Goal: Contribute content: Add original content to the website for others to see

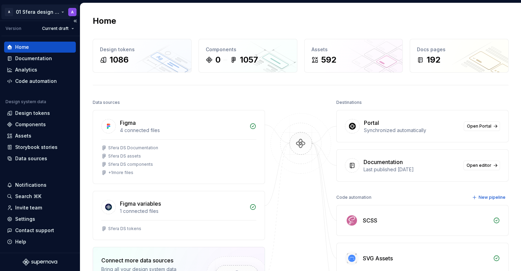
click at [40, 13] on html "A 01 Sfera design system A Version Current draft Home Documentation Analytics C…" at bounding box center [260, 135] width 521 height 271
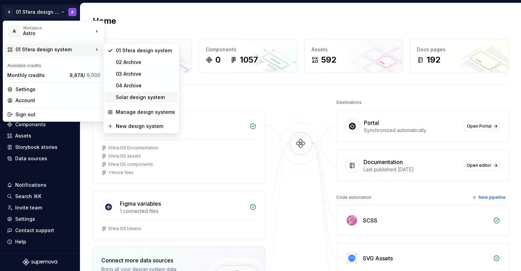
click at [137, 94] on div "Solar design system" at bounding box center [141, 97] width 73 height 11
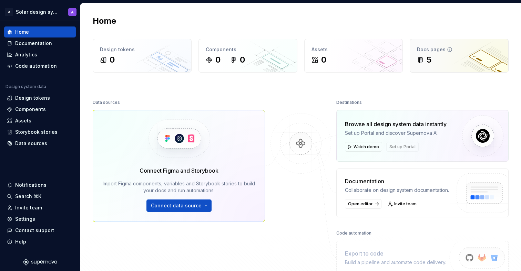
click at [437, 62] on div "5" at bounding box center [459, 59] width 84 height 11
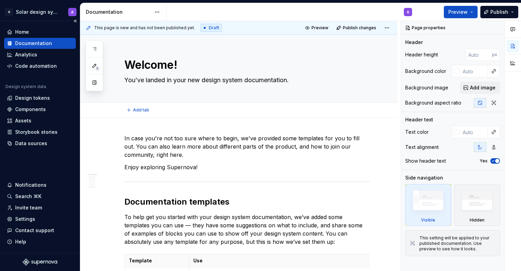
type textarea "*"
click at [26, 31] on div "Home" at bounding box center [22, 32] width 14 height 7
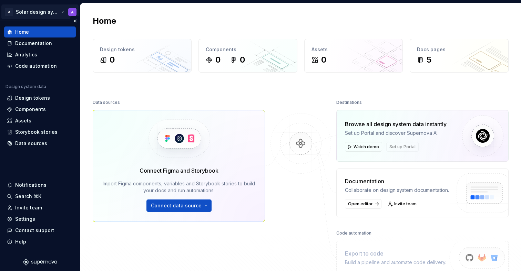
click at [39, 11] on html "A Solar design system A Home Documentation Analytics Code automation Design sys…" at bounding box center [260, 135] width 521 height 271
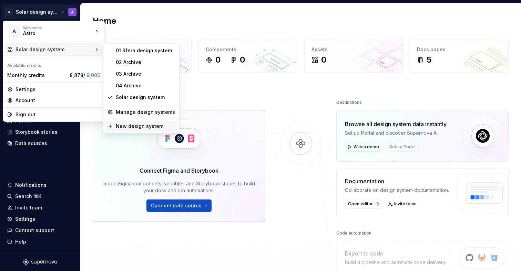
click at [151, 128] on div "New design system" at bounding box center [145, 126] width 59 height 7
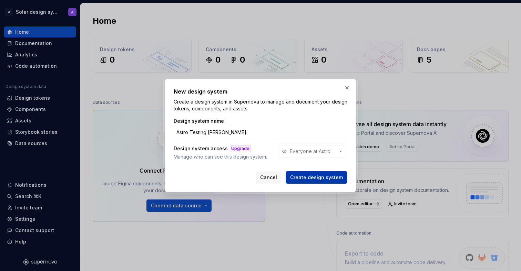
type input "Astro Testing [PERSON_NAME]"
click at [317, 176] on span "Create design system" at bounding box center [316, 177] width 53 height 7
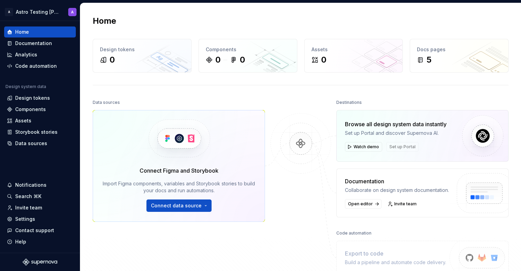
scroll to position [13, 0]
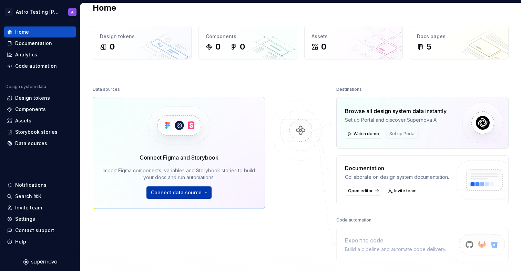
click at [202, 195] on button "Connect data source" at bounding box center [178, 193] width 65 height 12
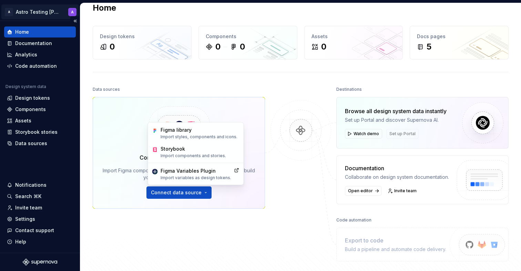
click at [43, 9] on html "A Astro Testing [PERSON_NAME] A Home Documentation Analytics Code automation De…" at bounding box center [260, 135] width 521 height 271
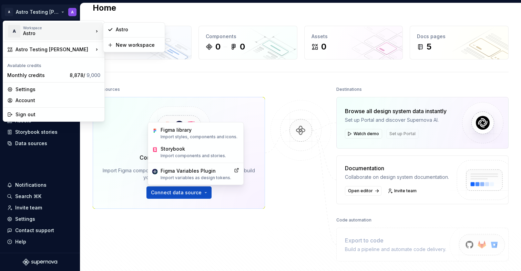
click at [62, 35] on div "Astro" at bounding box center [52, 33] width 59 height 7
click at [62, 42] on div "A Workspace Astro Astro Testing Dani Available credits Monthly credits 8,878 / …" at bounding box center [54, 71] width 102 height 101
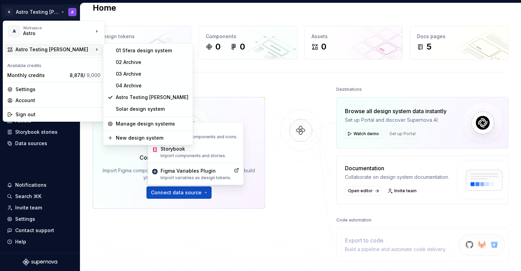
click at [62, 51] on div "Astro Testing [PERSON_NAME]" at bounding box center [54, 49] width 78 height 7
click at [123, 52] on div "01 Sfera design system" at bounding box center [152, 50] width 73 height 7
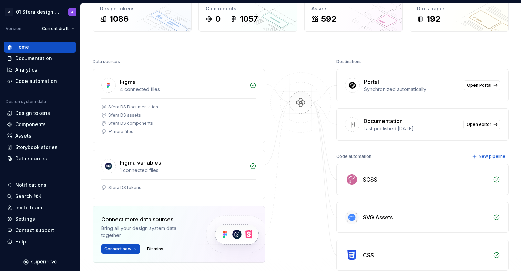
scroll to position [42, 0]
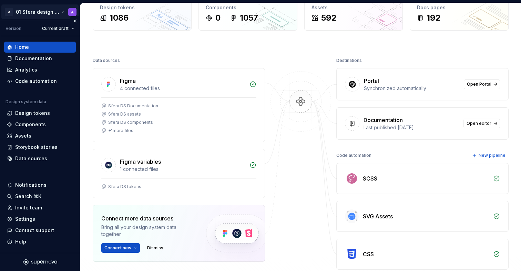
click at [52, 10] on html "A 01 Sfera design system A Version Current draft Home Documentation Analytics C…" at bounding box center [260, 135] width 521 height 271
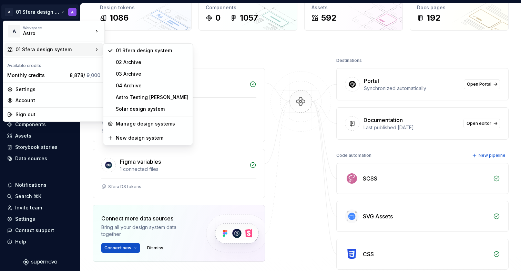
click at [61, 46] on div "01 Sfera design system" at bounding box center [54, 49] width 78 height 7
click at [130, 95] on div "Astro Testing [PERSON_NAME]" at bounding box center [152, 97] width 73 height 7
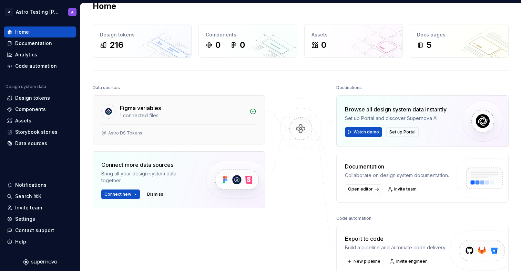
scroll to position [16, 0]
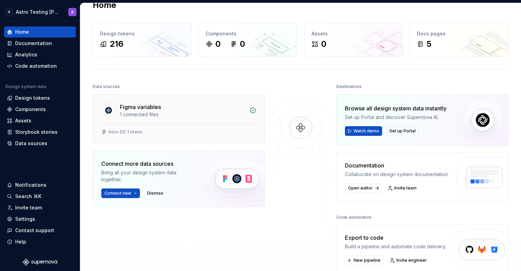
click at [153, 102] on div "Figma variables 1 connected files" at bounding box center [179, 109] width 172 height 29
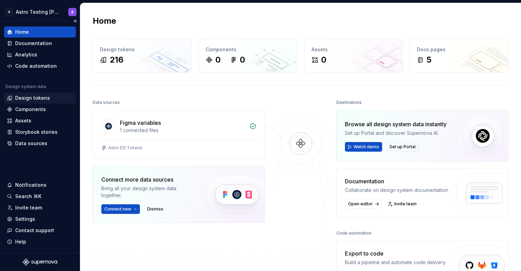
click at [28, 93] on div "Design tokens" at bounding box center [40, 98] width 72 height 11
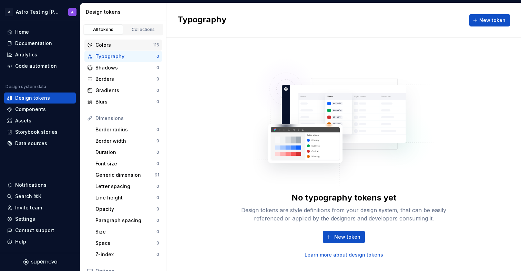
click at [121, 46] on div "Colors" at bounding box center [124, 45] width 58 height 7
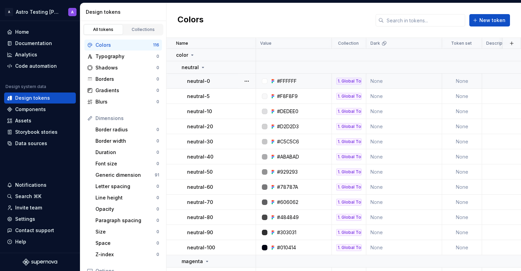
click at [462, 80] on td "None" at bounding box center [462, 81] width 40 height 15
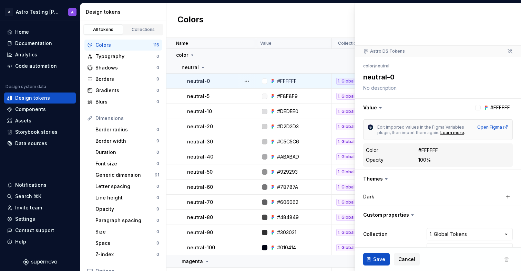
scroll to position [36, 0]
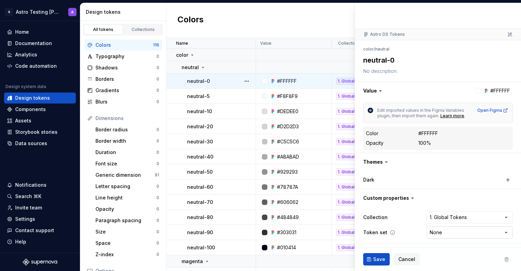
click at [466, 235] on html "A Astro Testing Dani A Home Documentation Analytics Code automation Design syst…" at bounding box center [260, 135] width 521 height 271
click at [436, 249] on html "A Astro Testing Dani A Home Documentation Analytics Code automation Design syst…" at bounding box center [260, 135] width 521 height 271
click at [408, 258] on span "Cancel" at bounding box center [406, 259] width 17 height 7
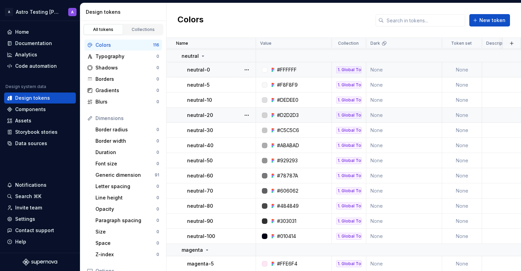
scroll to position [18, 0]
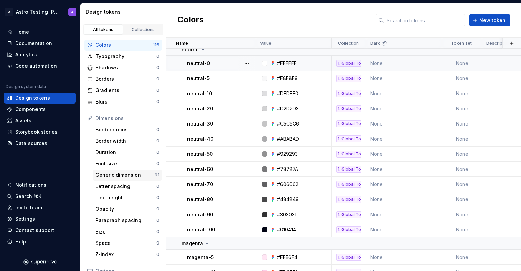
click at [126, 177] on div "Generic dimension" at bounding box center [124, 175] width 59 height 7
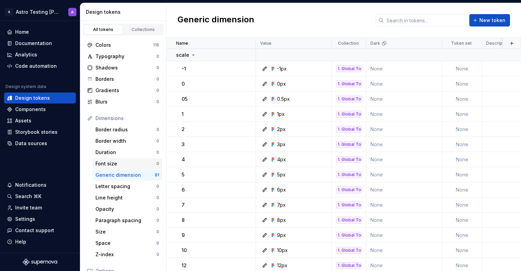
click at [125, 159] on div "Font size 0" at bounding box center [127, 163] width 69 height 11
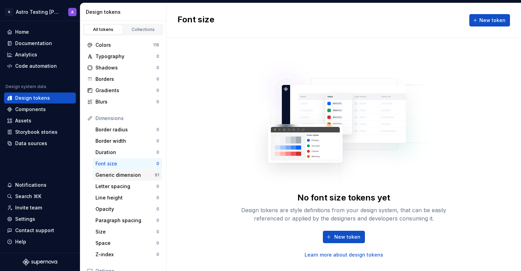
click at [125, 173] on div "Generic dimension" at bounding box center [124, 175] width 59 height 7
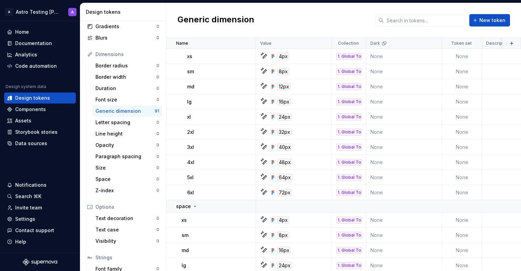
scroll to position [106, 0]
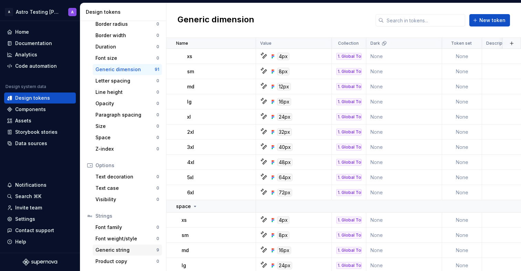
click at [144, 251] on div "Generic string" at bounding box center [125, 250] width 61 height 7
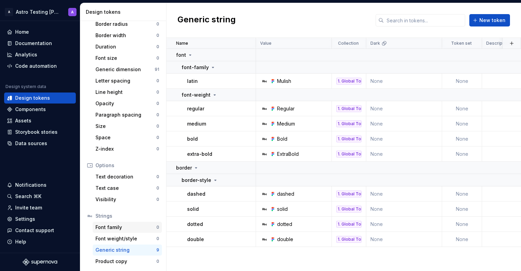
click at [117, 230] on div "Font family" at bounding box center [125, 227] width 61 height 7
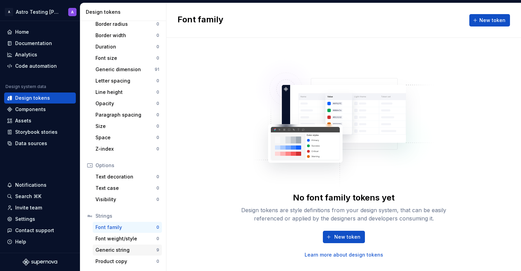
click at [123, 251] on div "Generic string" at bounding box center [125, 250] width 61 height 7
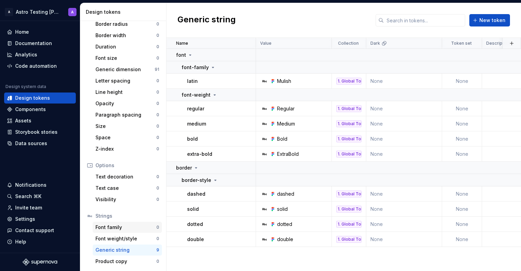
click at [126, 233] on div "Strings Font family 0 Font weight/style 0 Generic string 9 Product copy 0" at bounding box center [122, 239] width 77 height 56
click at [127, 227] on div "Font family" at bounding box center [125, 227] width 61 height 7
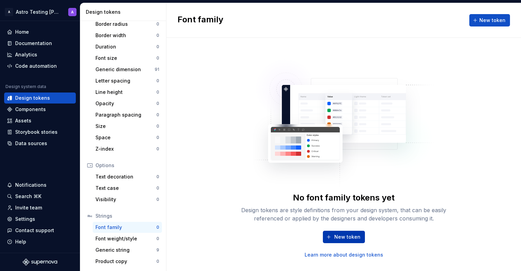
click at [330, 233] on button "New token" at bounding box center [344, 237] width 42 height 12
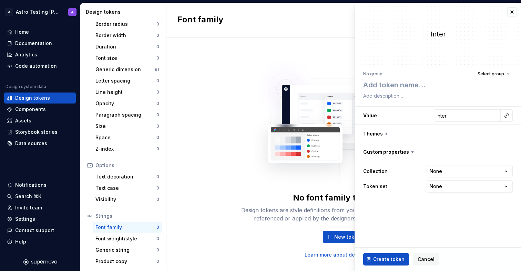
click at [440, 125] on div "Value Inter" at bounding box center [438, 116] width 166 height 18
click at [464, 115] on input "Inter" at bounding box center [467, 116] width 67 height 12
click at [448, 173] on html "**********" at bounding box center [260, 135] width 521 height 271
click at [432, 153] on html "**********" at bounding box center [260, 135] width 521 height 271
click at [385, 136] on button "button" at bounding box center [438, 134] width 166 height 18
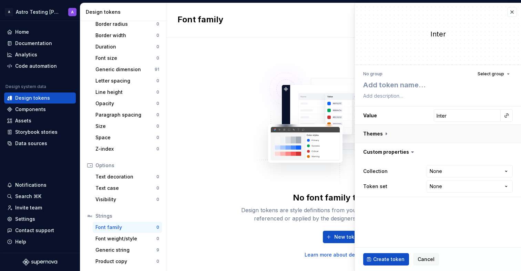
type textarea "*"
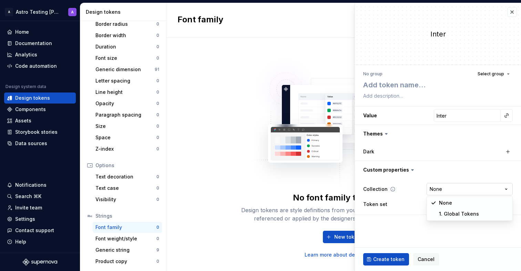
click at [437, 189] on html "**********" at bounding box center [260, 135] width 521 height 271
select select "**********"
type textarea "*"
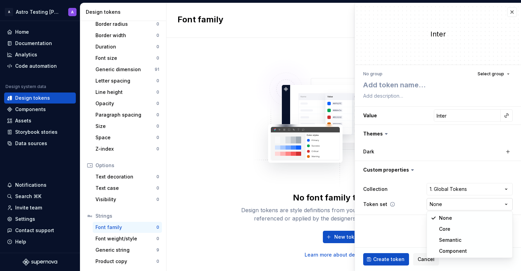
click at [440, 209] on html "**********" at bounding box center [260, 135] width 521 height 271
select select "**********"
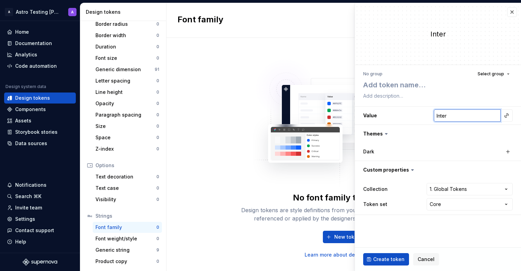
click at [452, 115] on input "Inter" at bounding box center [467, 116] width 67 height 12
type textarea "*"
type input "M"
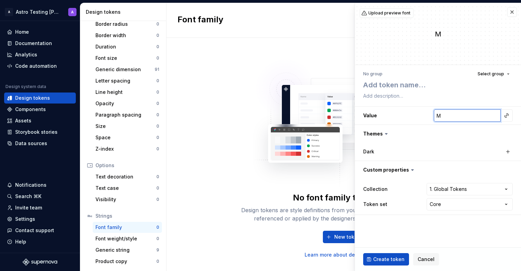
type textarea "*"
type input "Mu"
type textarea "*"
type input "Mul"
type textarea "*"
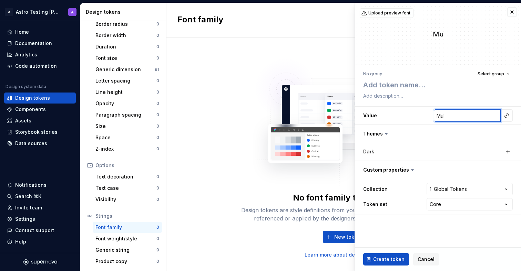
type input "Muli"
type textarea "*"
type input "Mulis"
type textarea "*"
type input "Mulish"
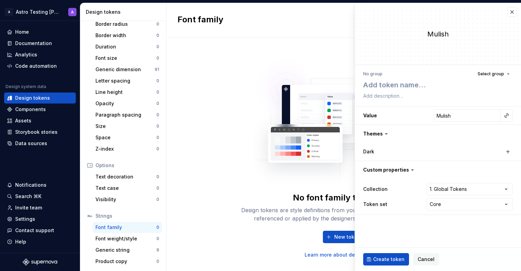
click at [387, 135] on icon at bounding box center [386, 134] width 7 height 7
click at [384, 135] on icon at bounding box center [386, 134] width 7 height 7
click at [390, 91] on textarea at bounding box center [436, 85] width 149 height 12
click at [391, 86] on textarea at bounding box center [436, 85] width 149 height 12
type textarea "*"
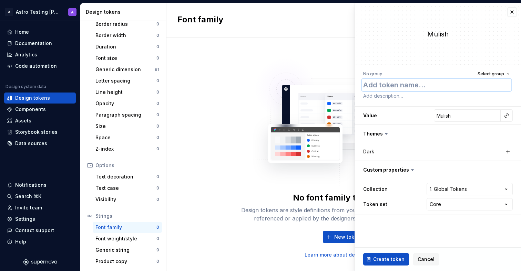
type textarea "f"
type textarea "*"
type textarea "fo"
type textarea "*"
type textarea "font"
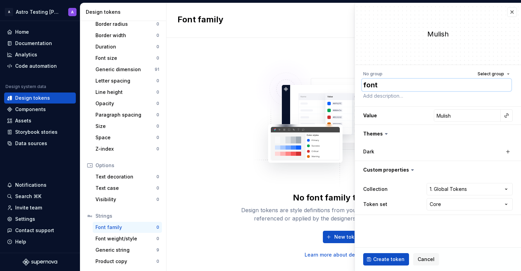
type textarea "*"
type textarea "font-"
type textarea "*"
type textarea "font-fa"
type textarea "*"
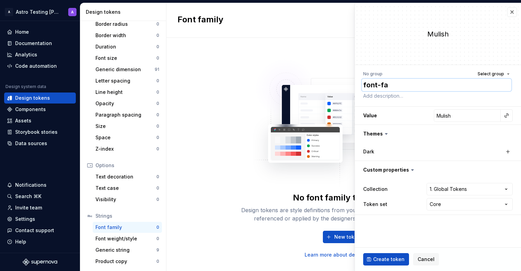
type textarea "font-fam"
type textarea "*"
type textarea "font-fami"
type textarea "*"
type textarea "font-family"
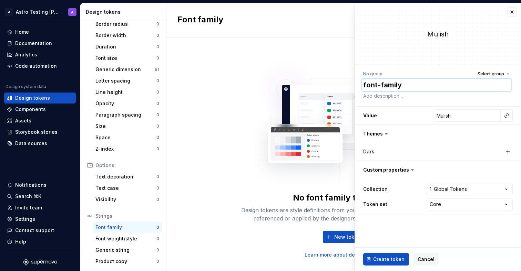
type textarea "*"
type textarea "font-family"
click at [426, 260] on span "Cancel" at bounding box center [425, 259] width 17 height 7
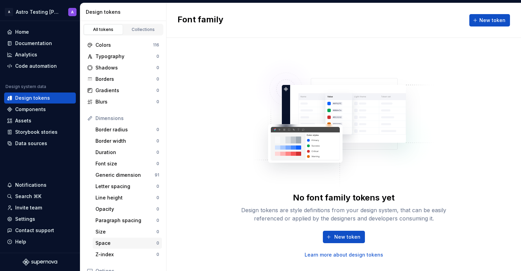
scroll to position [106, 0]
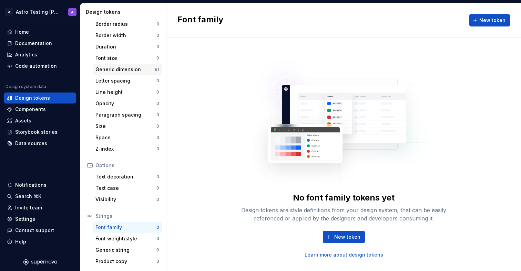
click at [119, 73] on div "Generic dimension 91" at bounding box center [127, 69] width 69 height 11
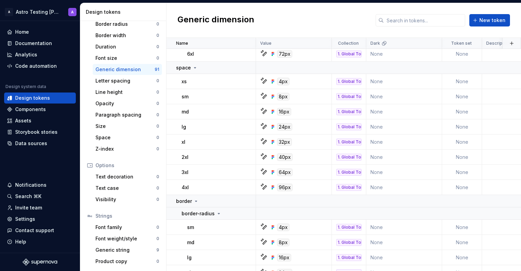
scroll to position [1280, 0]
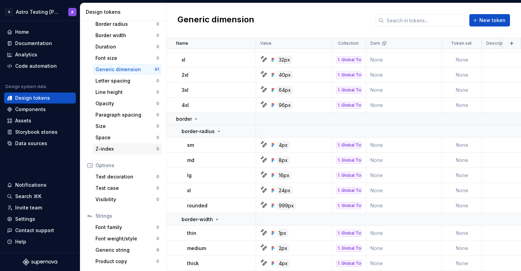
click at [117, 151] on div "Z-index" at bounding box center [125, 149] width 61 height 7
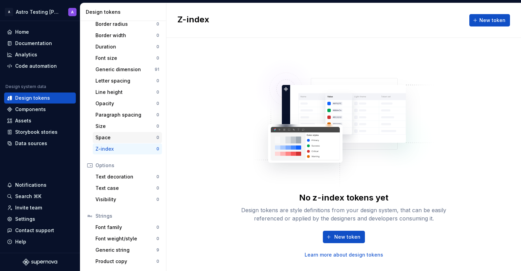
click at [124, 140] on div "Space" at bounding box center [125, 137] width 61 height 7
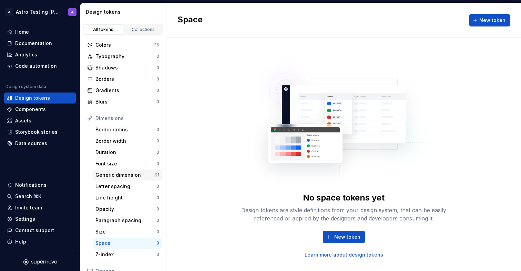
click at [153, 179] on div "Generic dimension 91" at bounding box center [127, 175] width 69 height 11
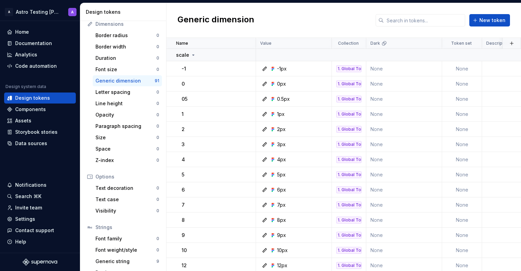
scroll to position [106, 0]
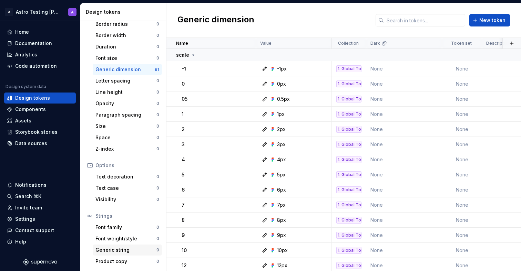
click at [151, 247] on div "Generic string 9" at bounding box center [127, 250] width 69 height 11
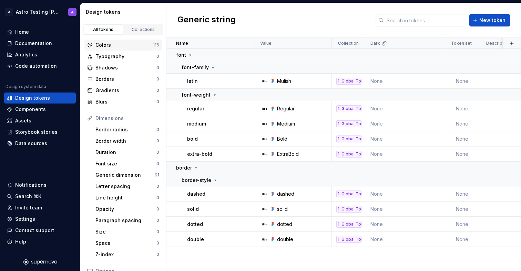
click at [113, 46] on div "Colors" at bounding box center [124, 45] width 58 height 7
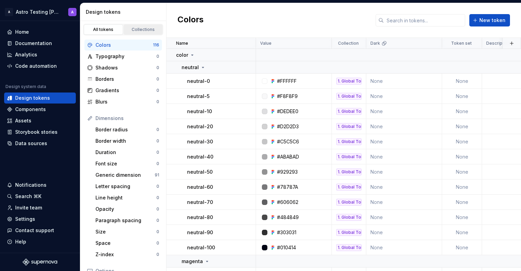
click at [132, 25] on link "Collections" at bounding box center [143, 29] width 39 height 10
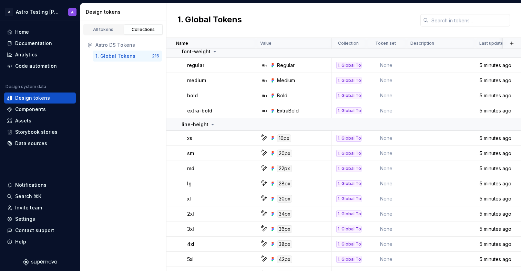
scroll to position [855, 0]
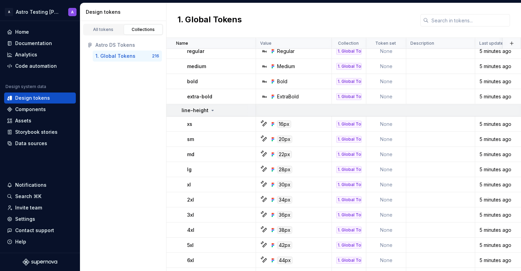
click at [204, 110] on p "line-height" at bounding box center [194, 110] width 27 height 7
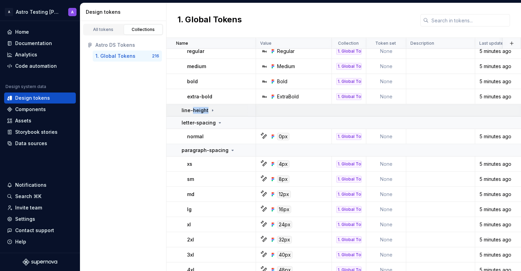
click at [204, 110] on p "line-height" at bounding box center [194, 110] width 27 height 7
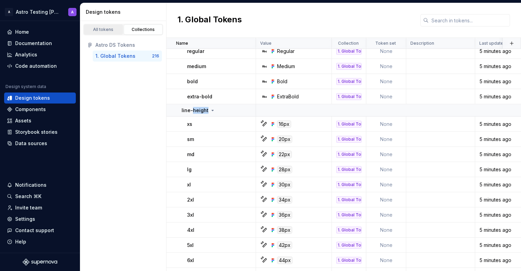
click at [96, 33] on link "All tokens" at bounding box center [103, 29] width 39 height 10
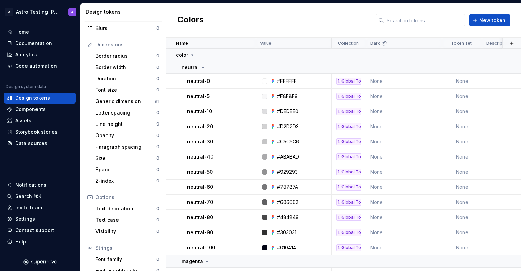
scroll to position [106, 0]
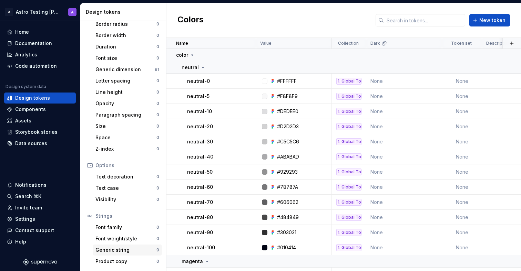
click at [141, 246] on div "Generic string 9" at bounding box center [127, 250] width 69 height 11
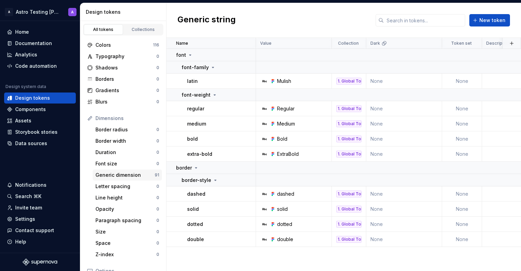
click at [140, 174] on div "Generic dimension" at bounding box center [124, 175] width 59 height 7
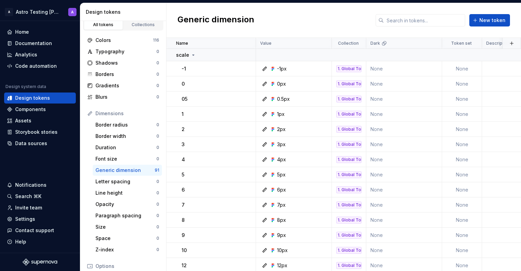
scroll to position [7, 0]
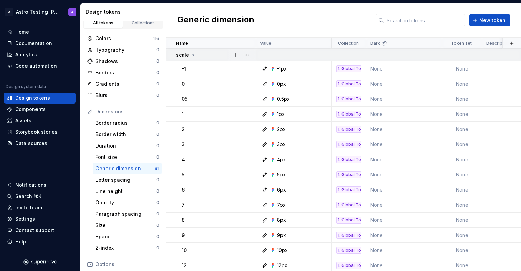
click at [190, 54] on icon at bounding box center [193, 55] width 6 height 6
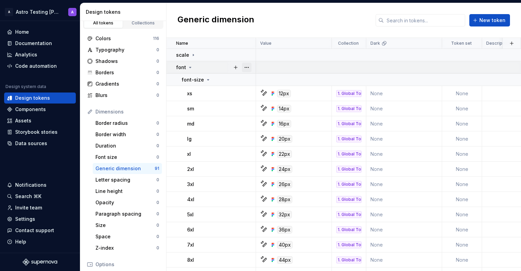
click at [249, 68] on button "button" at bounding box center [247, 68] width 10 height 10
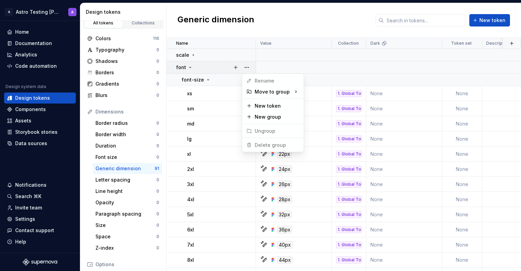
click at [205, 68] on html "A Astro Testing Dani A Home Documentation Analytics Code automation Design syst…" at bounding box center [260, 135] width 521 height 271
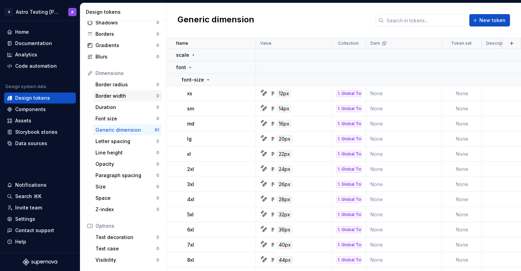
scroll to position [46, 0]
click at [33, 141] on div "Data sources" at bounding box center [31, 143] width 32 height 7
